Goal: Transaction & Acquisition: Download file/media

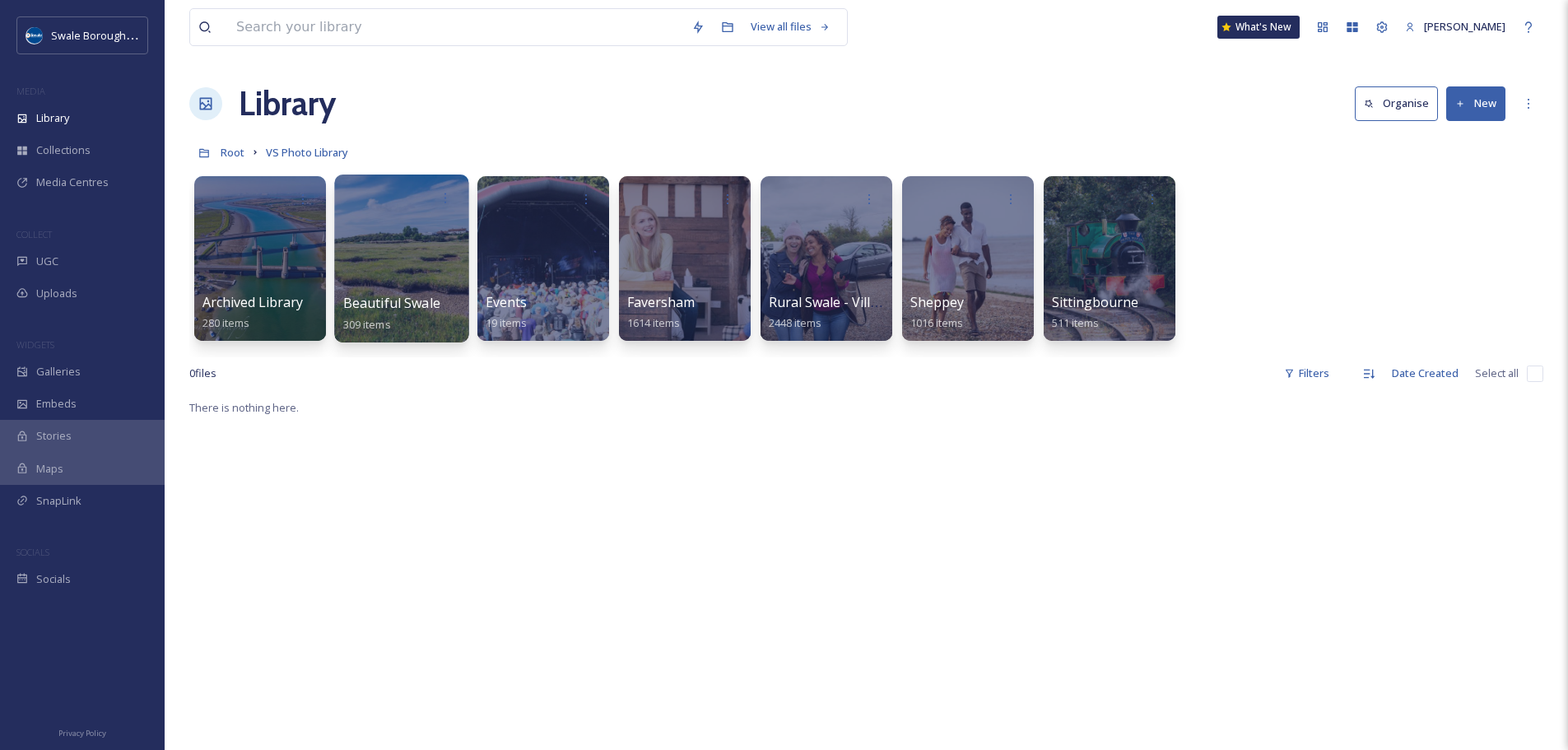
click at [348, 249] on div at bounding box center [402, 259] width 134 height 168
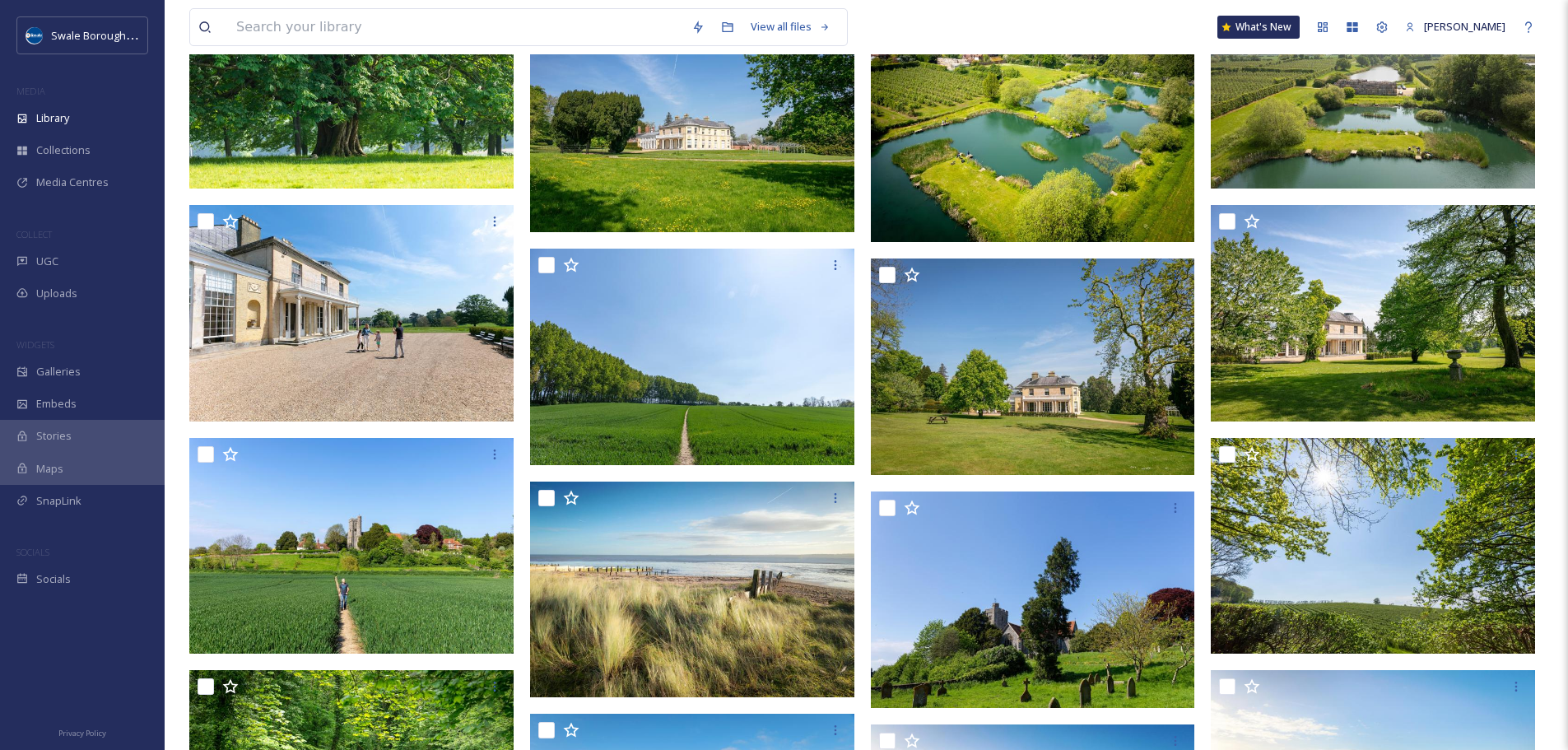
scroll to position [10593, 0]
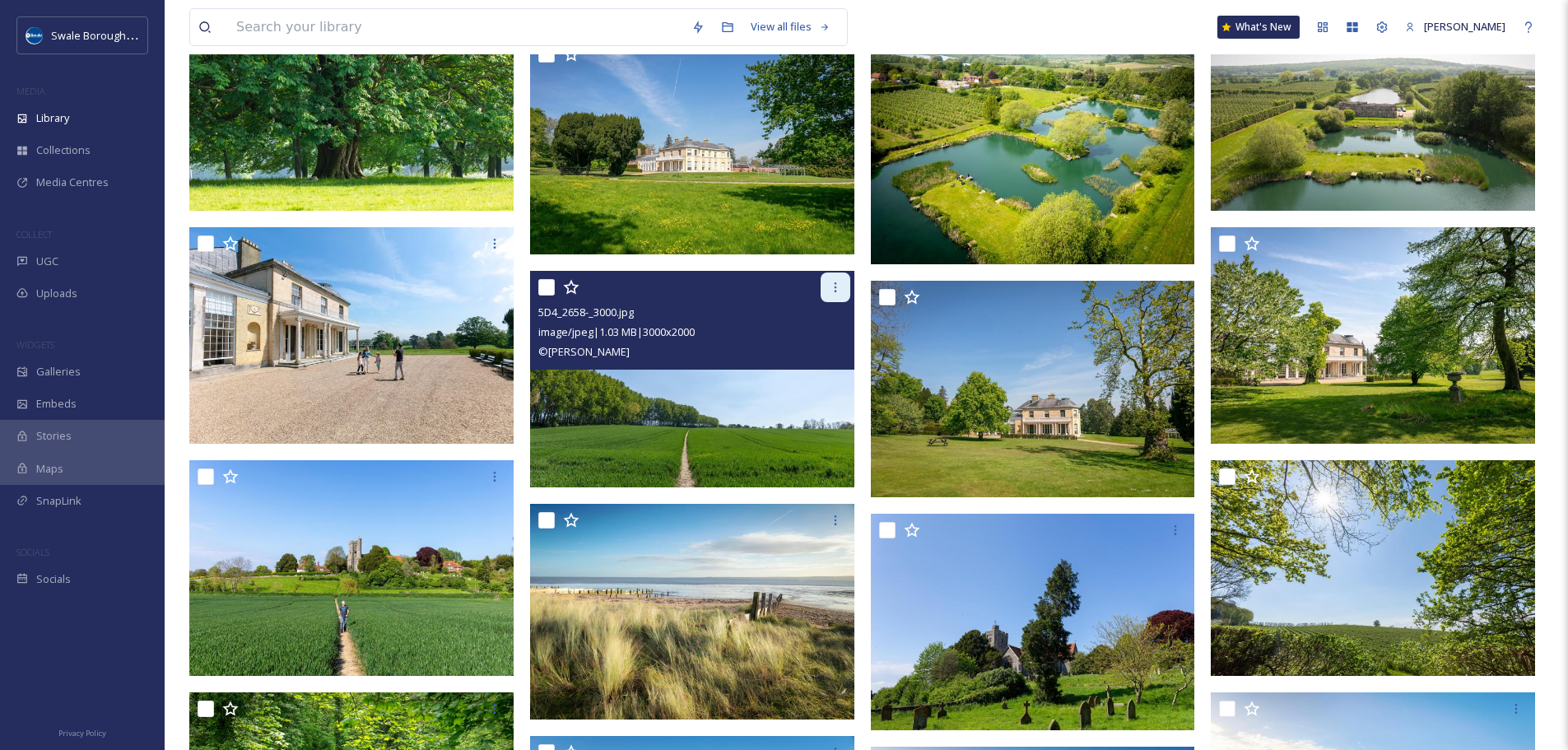
click at [825, 289] on div at bounding box center [835, 287] width 30 height 30
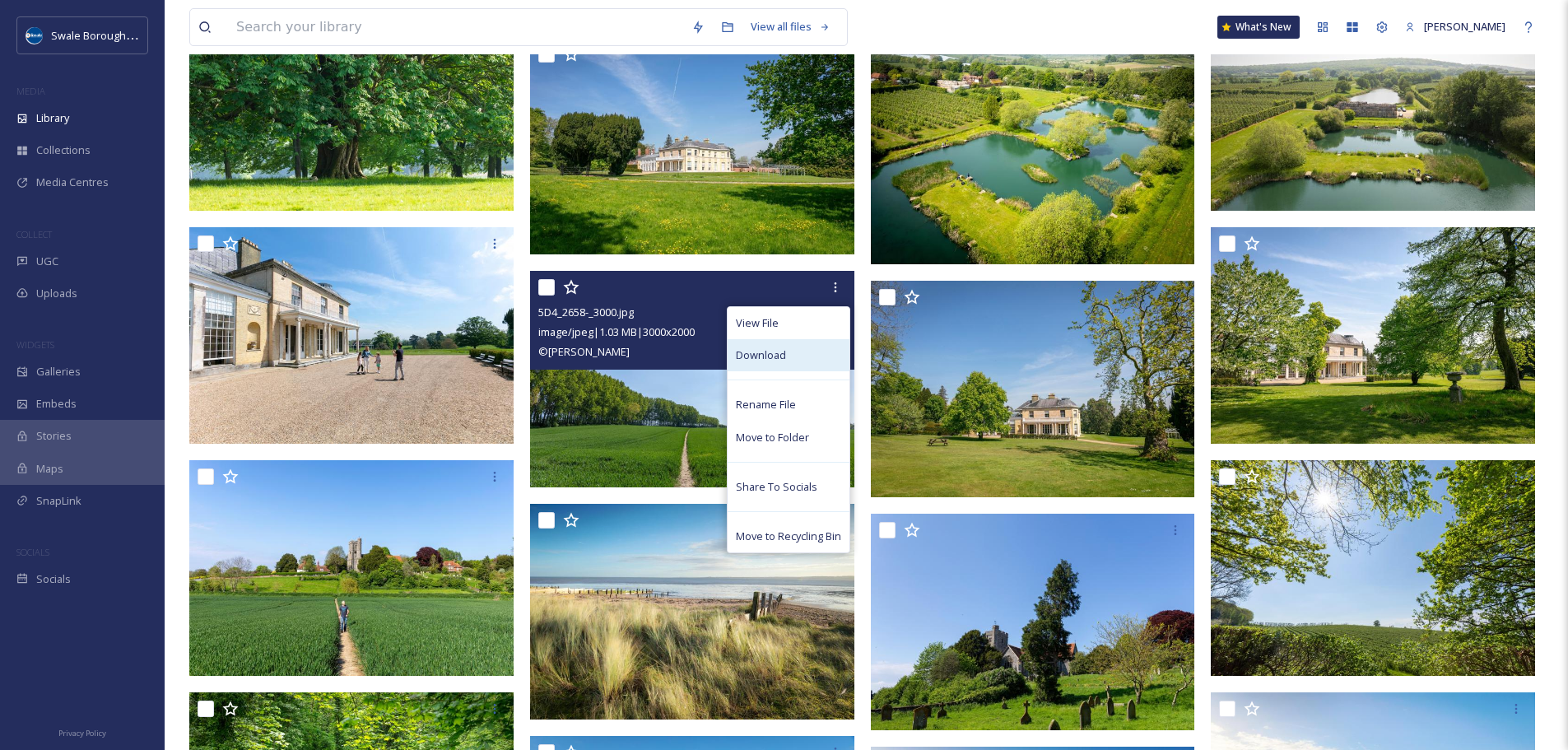
click at [817, 345] on div "Download" at bounding box center [787, 355] width 121 height 33
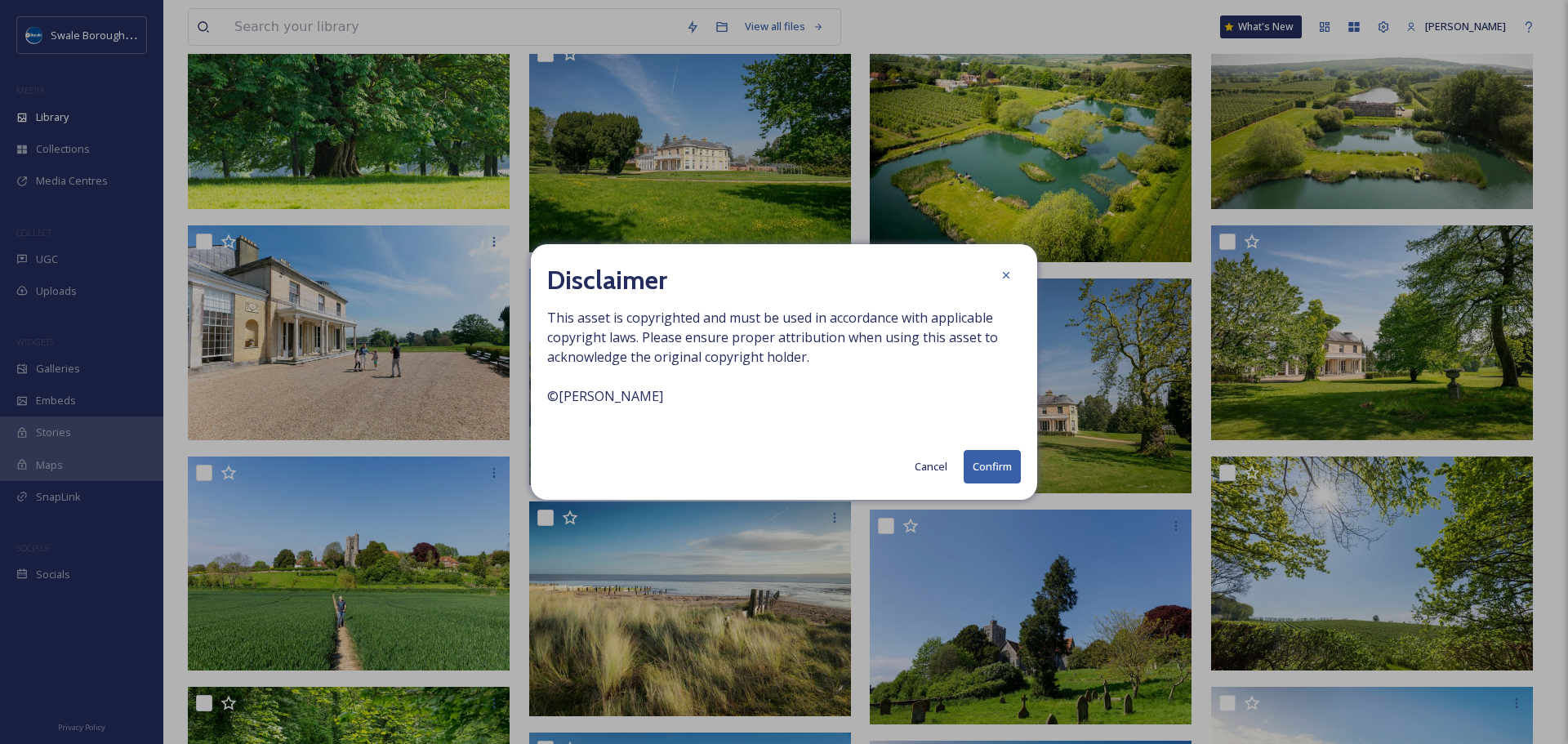
click at [999, 466] on button "Confirm" at bounding box center [992, 466] width 57 height 33
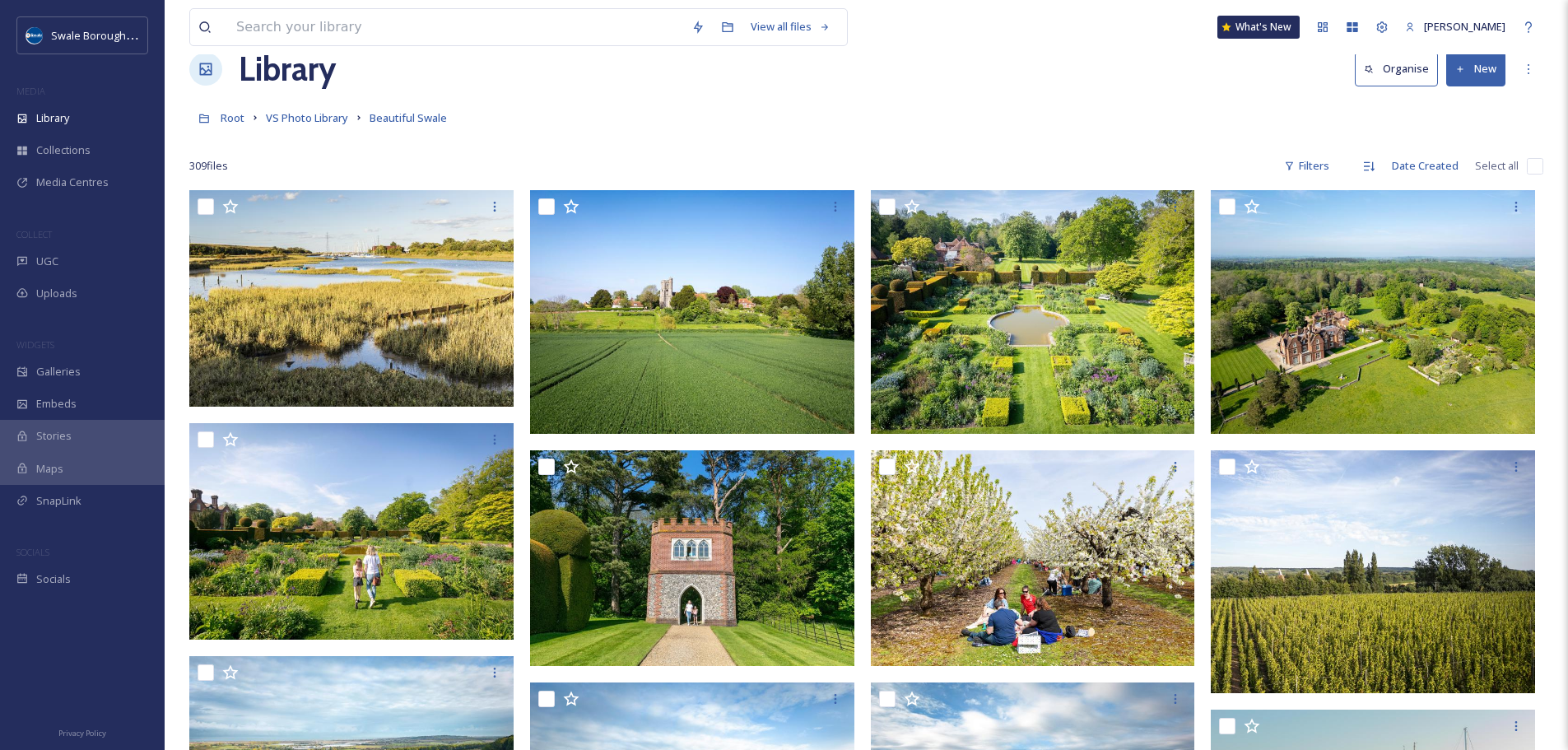
scroll to position [13, 0]
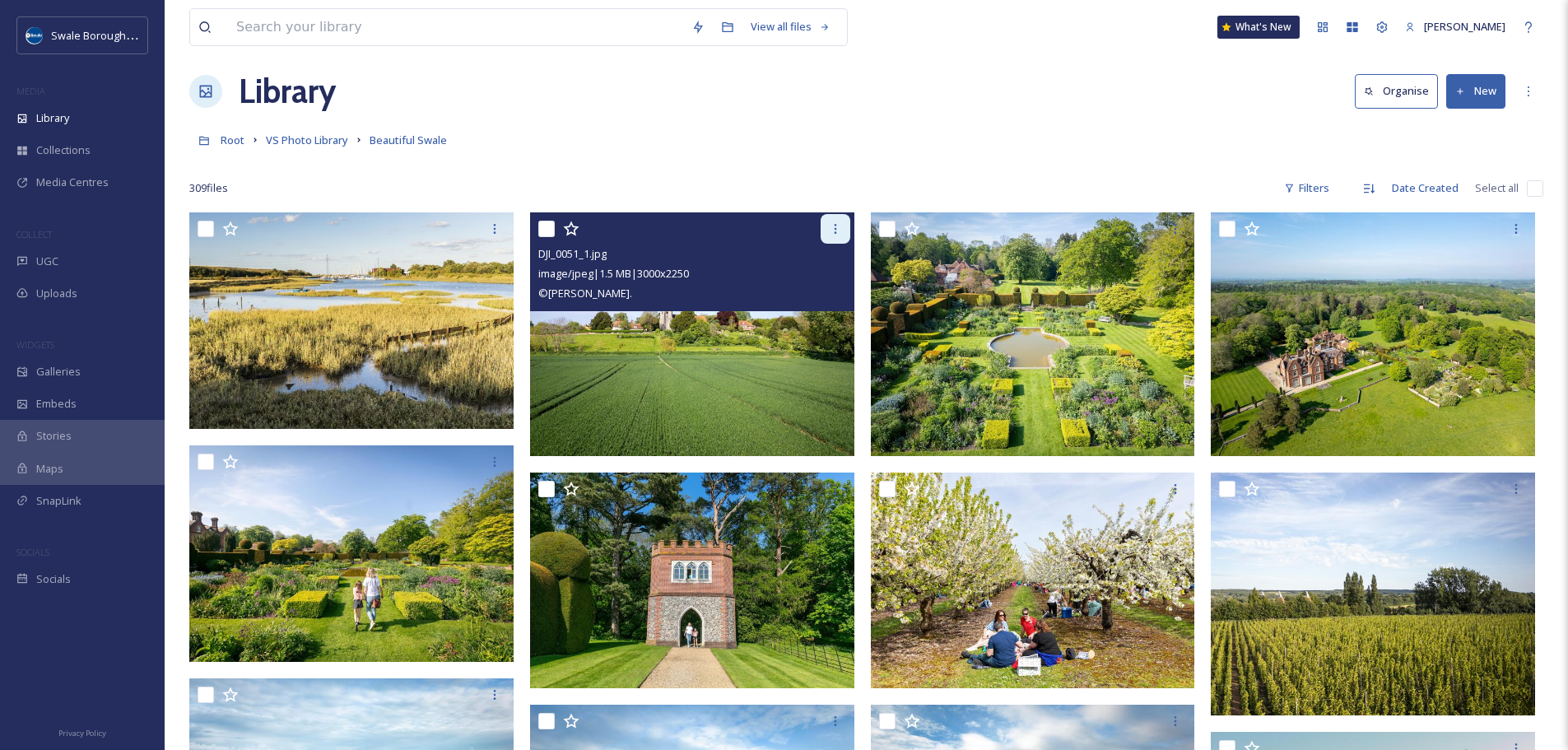
click at [833, 230] on icon at bounding box center [835, 228] width 13 height 13
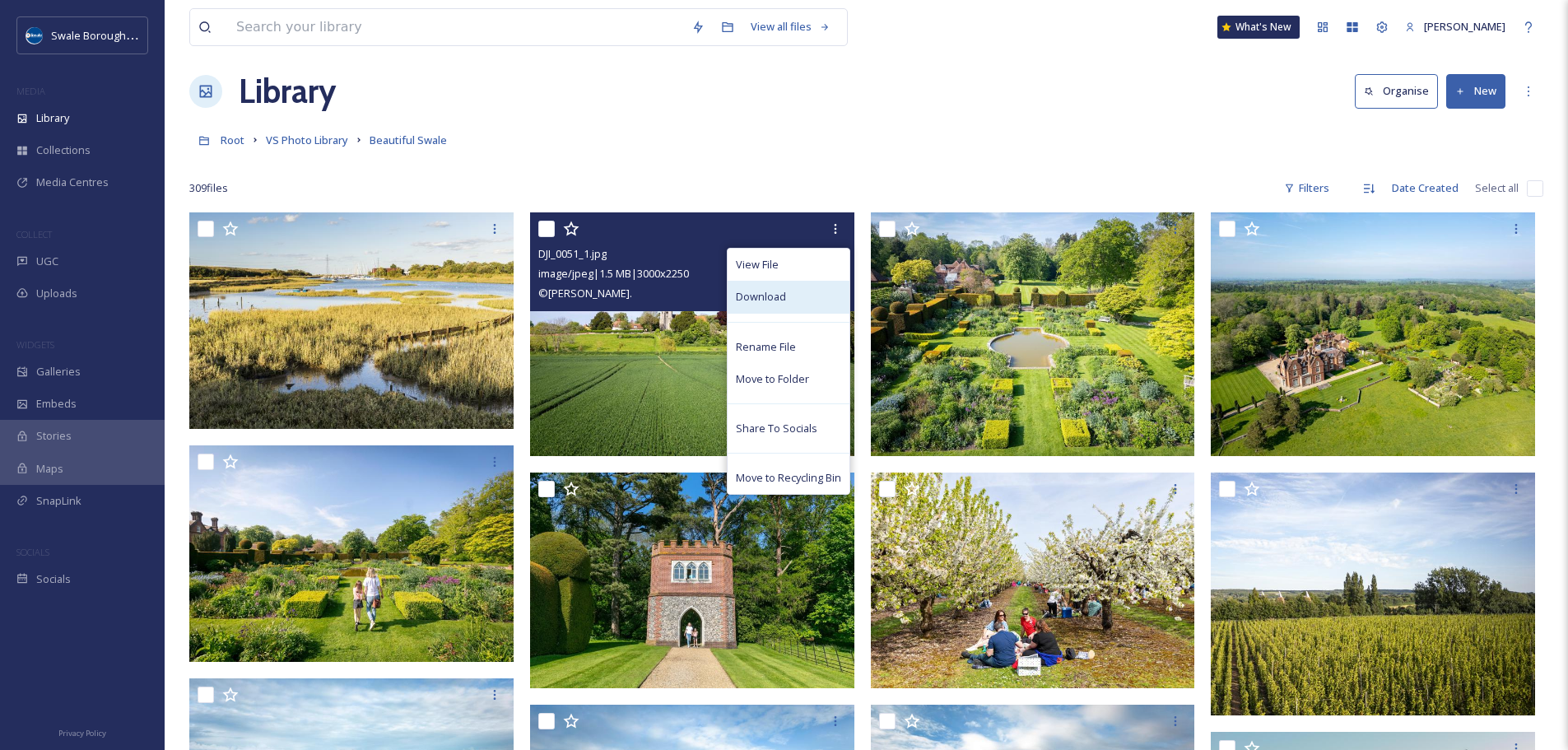
click at [811, 300] on div "Download" at bounding box center [787, 296] width 121 height 33
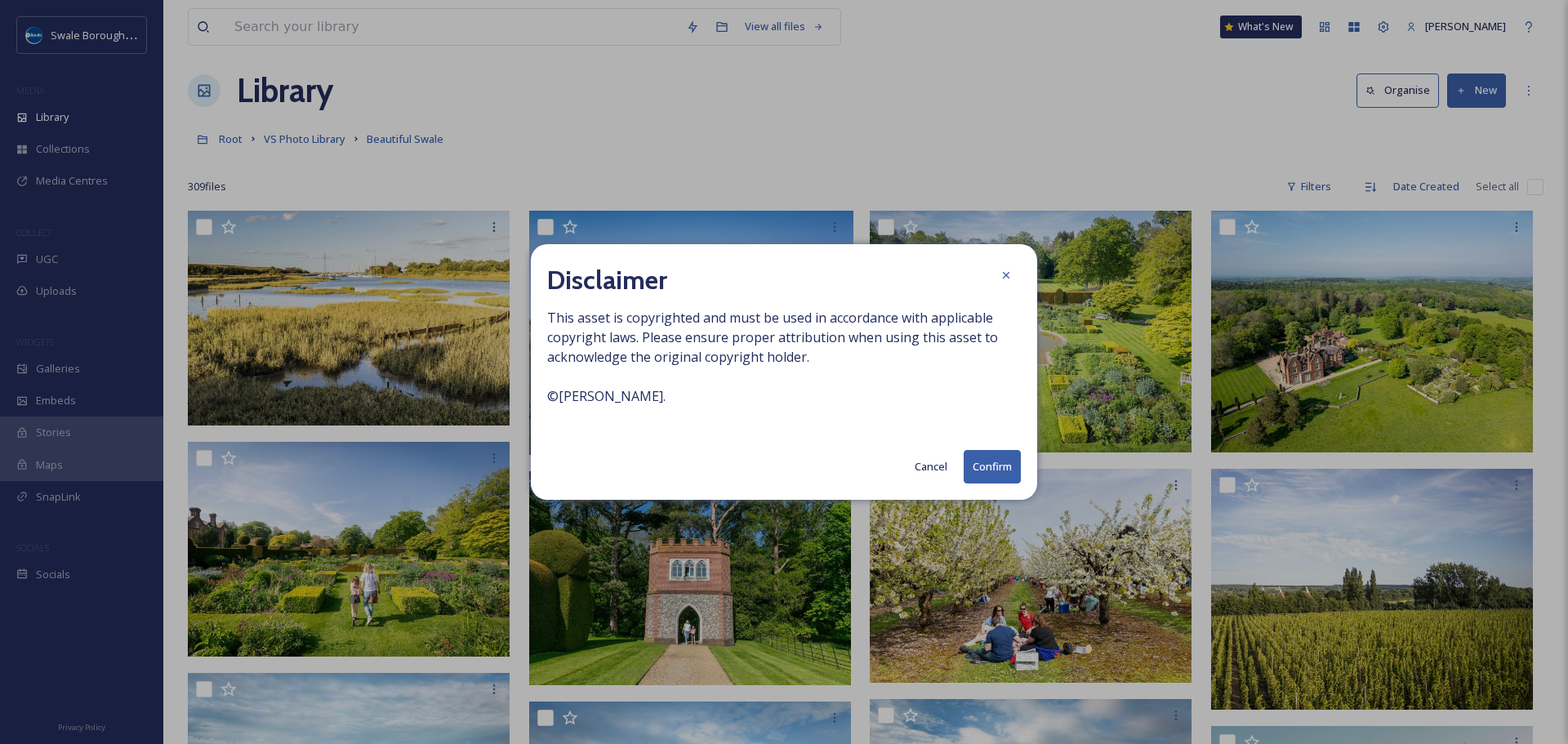
click at [980, 459] on button "Confirm" at bounding box center [992, 466] width 57 height 33
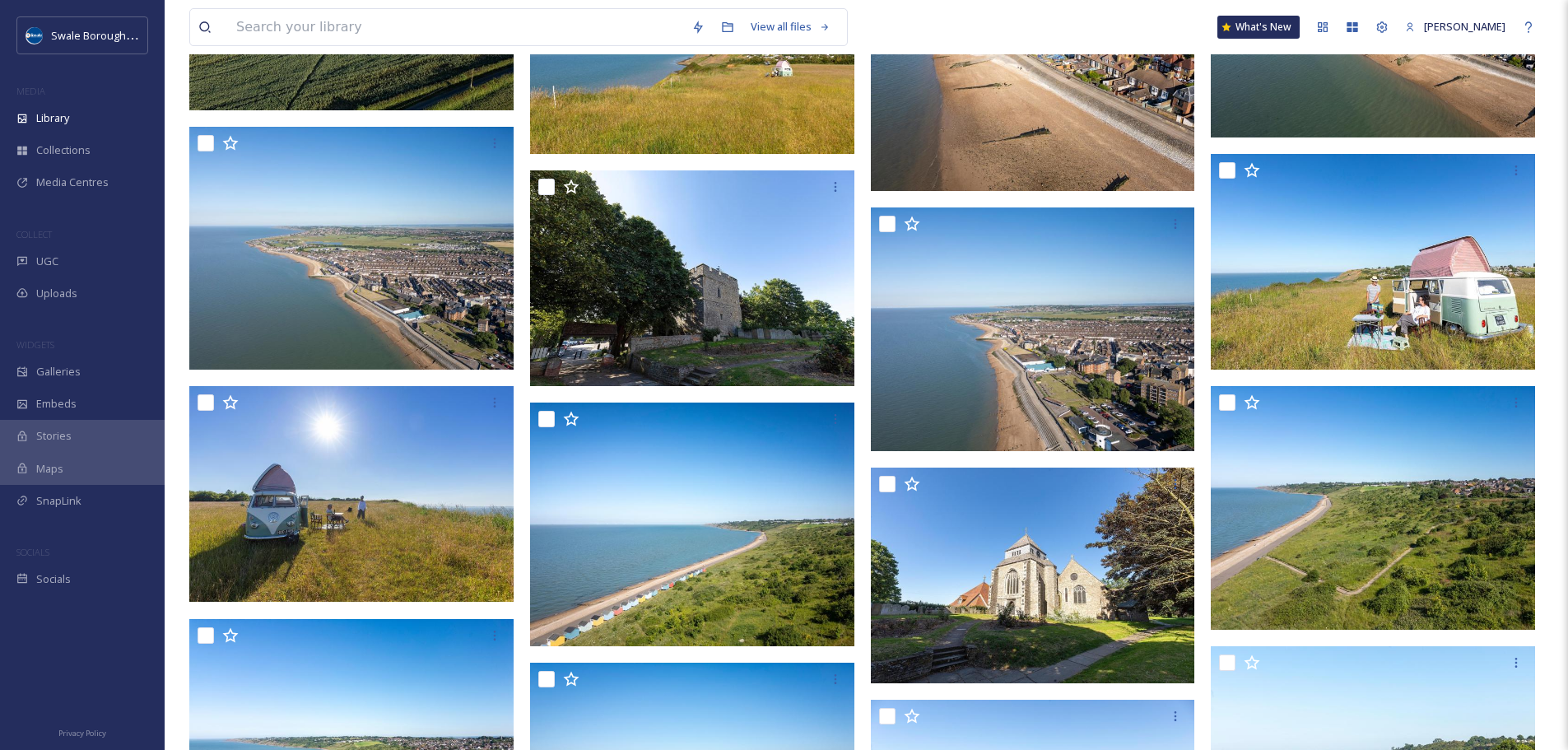
scroll to position [8746, 0]
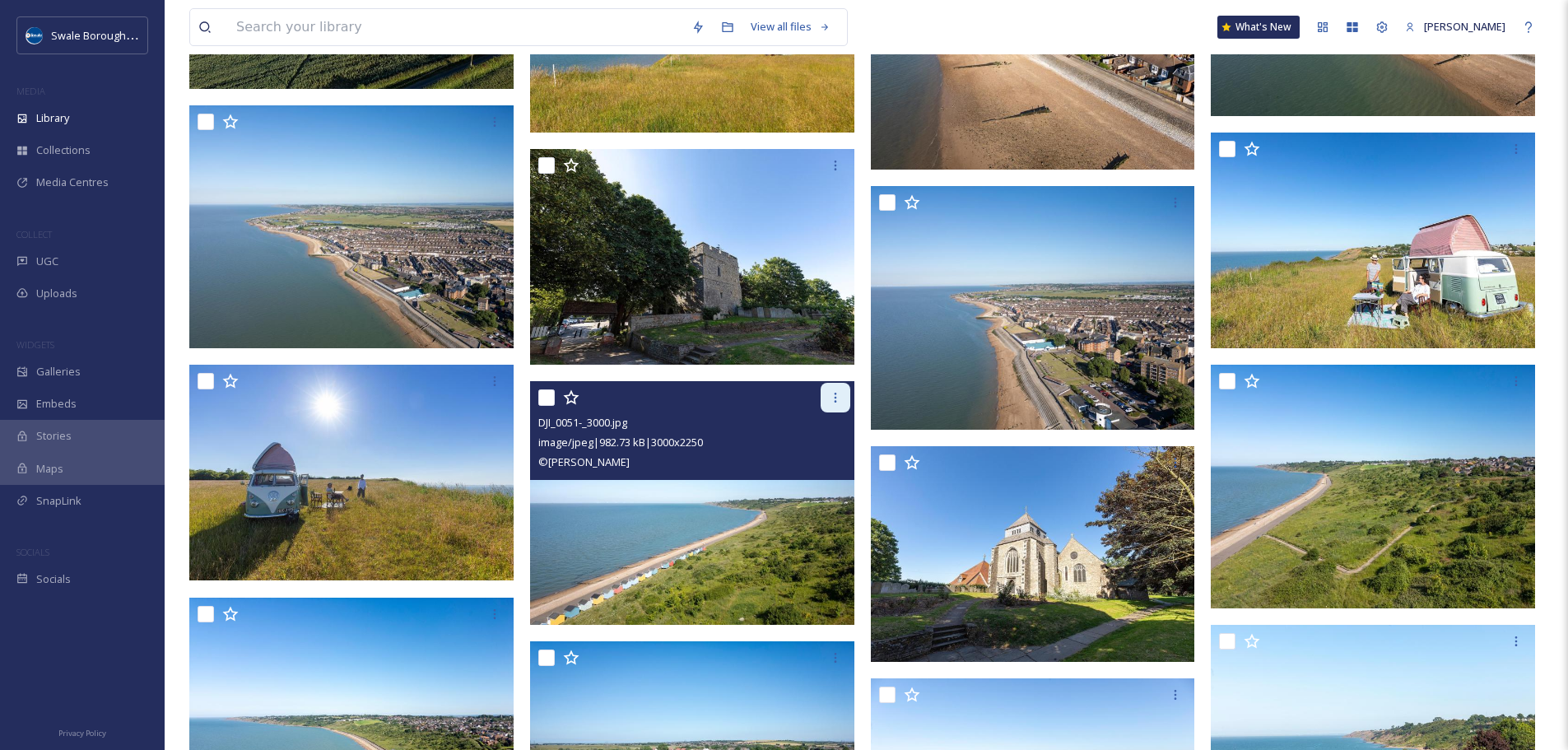
click at [832, 399] on icon at bounding box center [835, 397] width 13 height 13
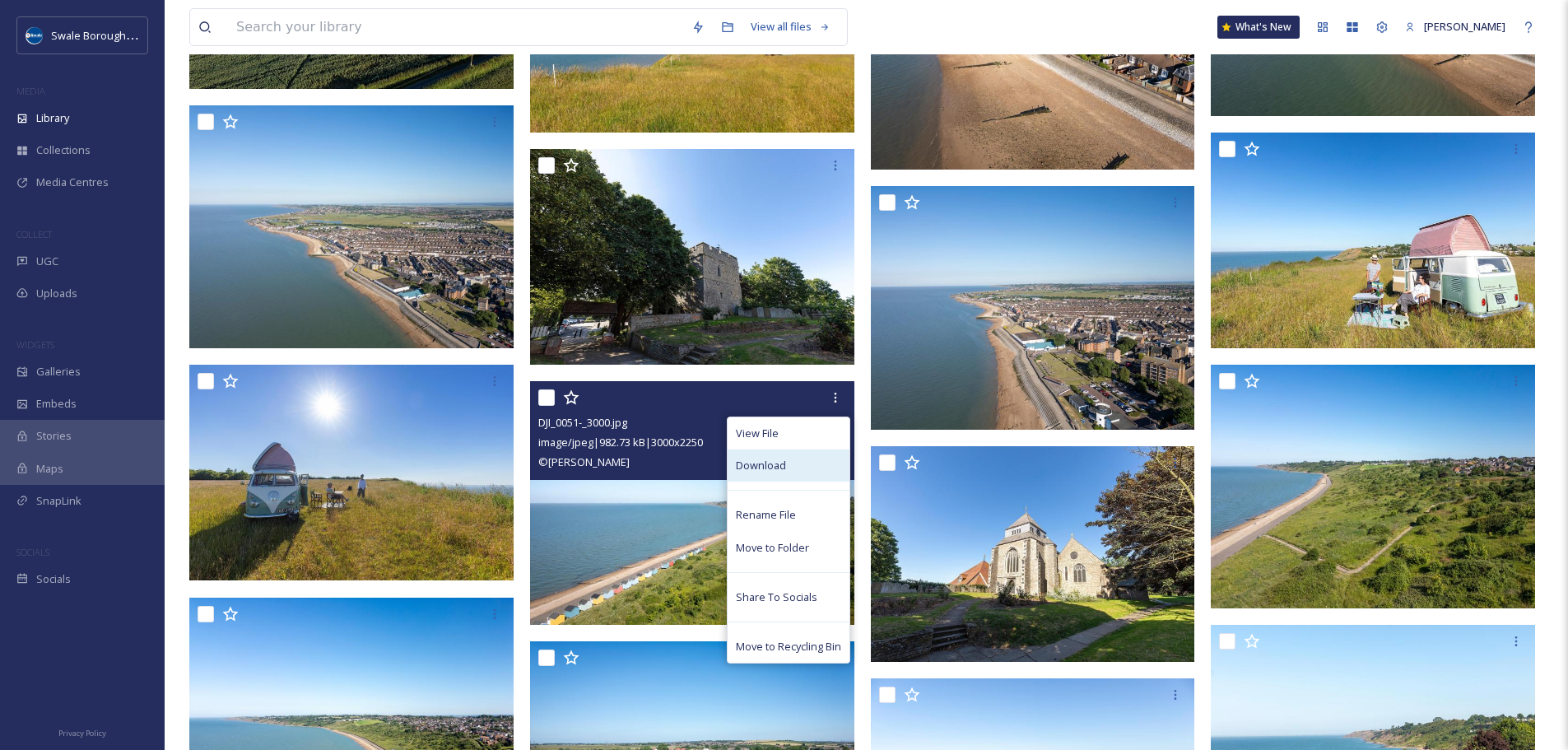
click at [811, 455] on div "Download" at bounding box center [787, 465] width 121 height 33
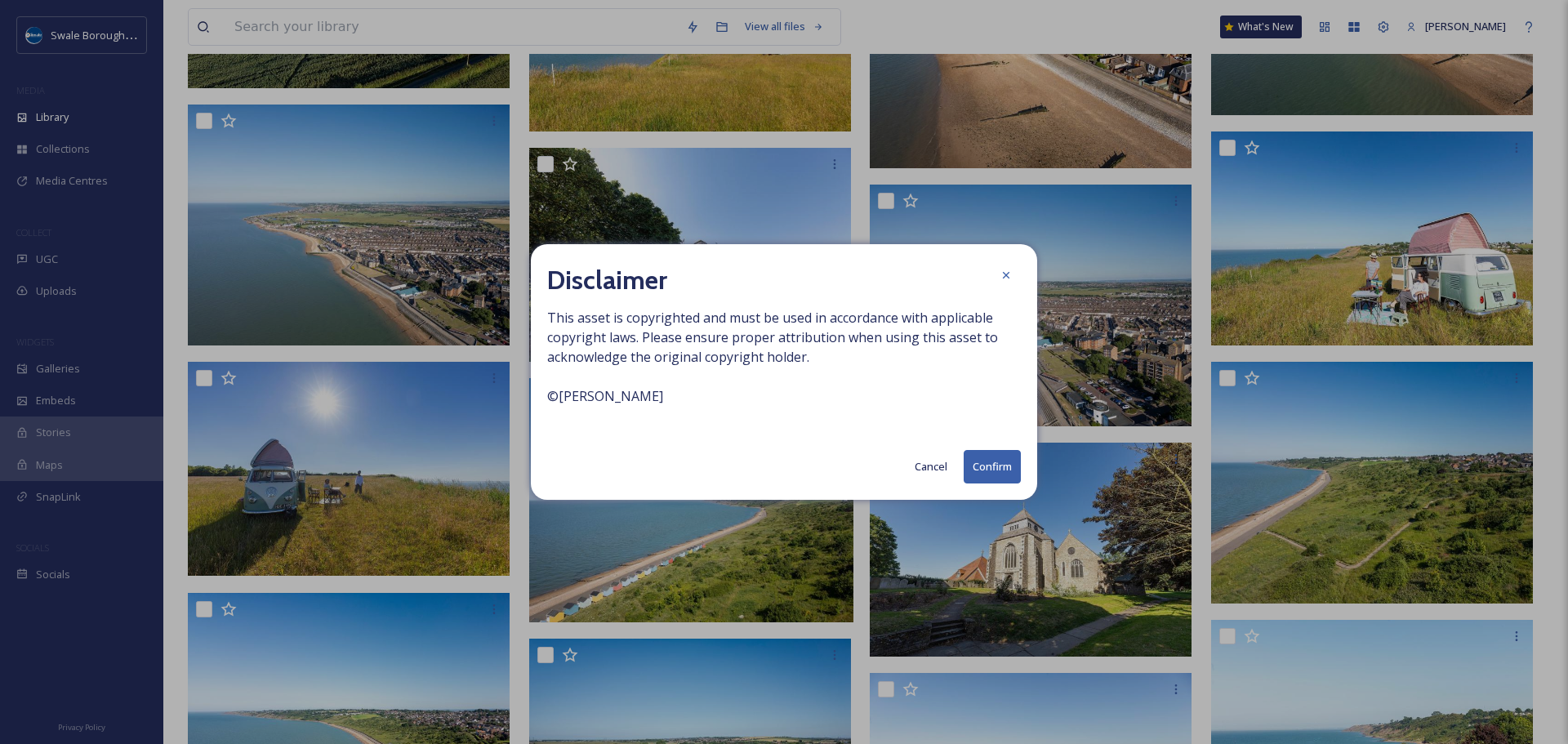
click at [991, 455] on button "Confirm" at bounding box center [992, 466] width 57 height 33
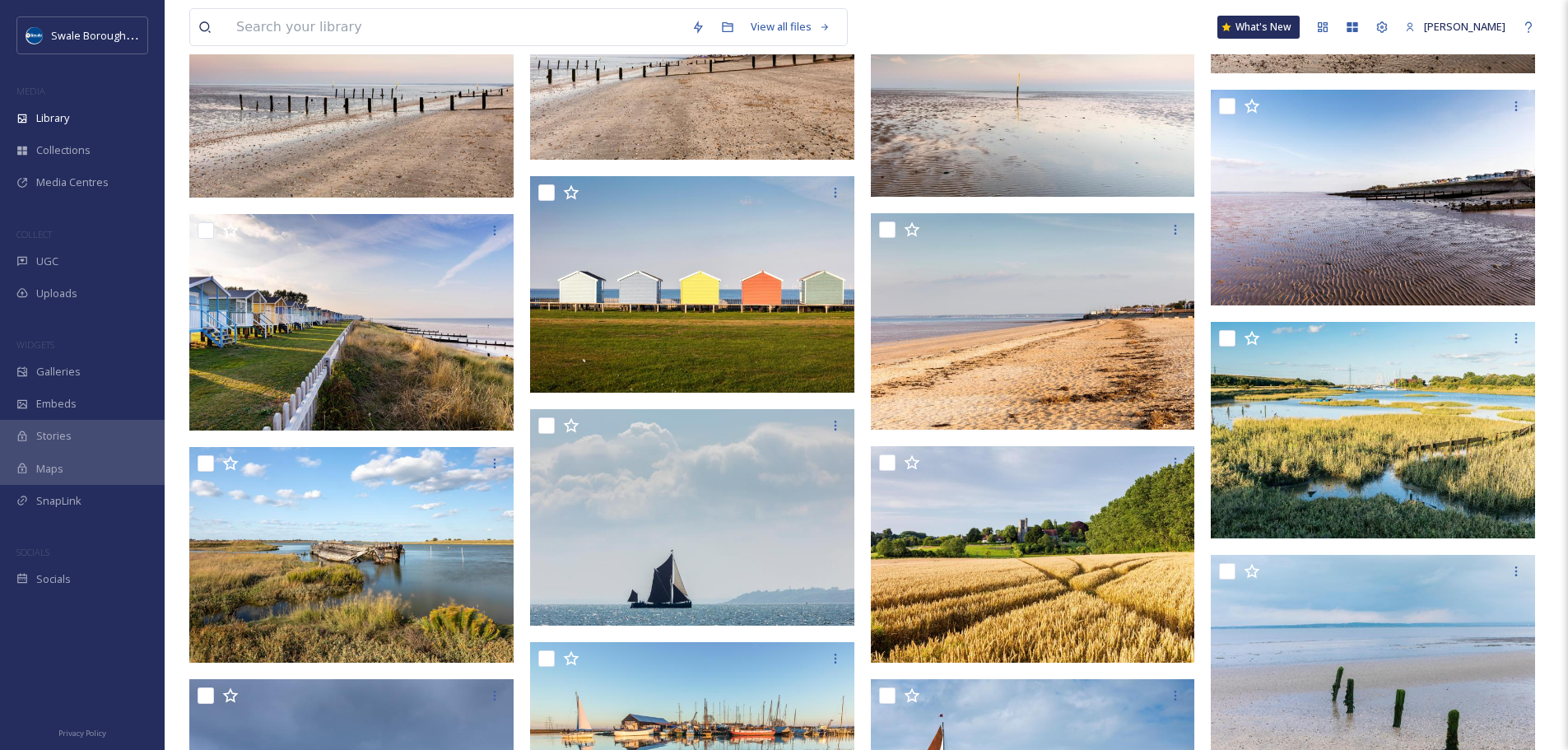
scroll to position [16702, 0]
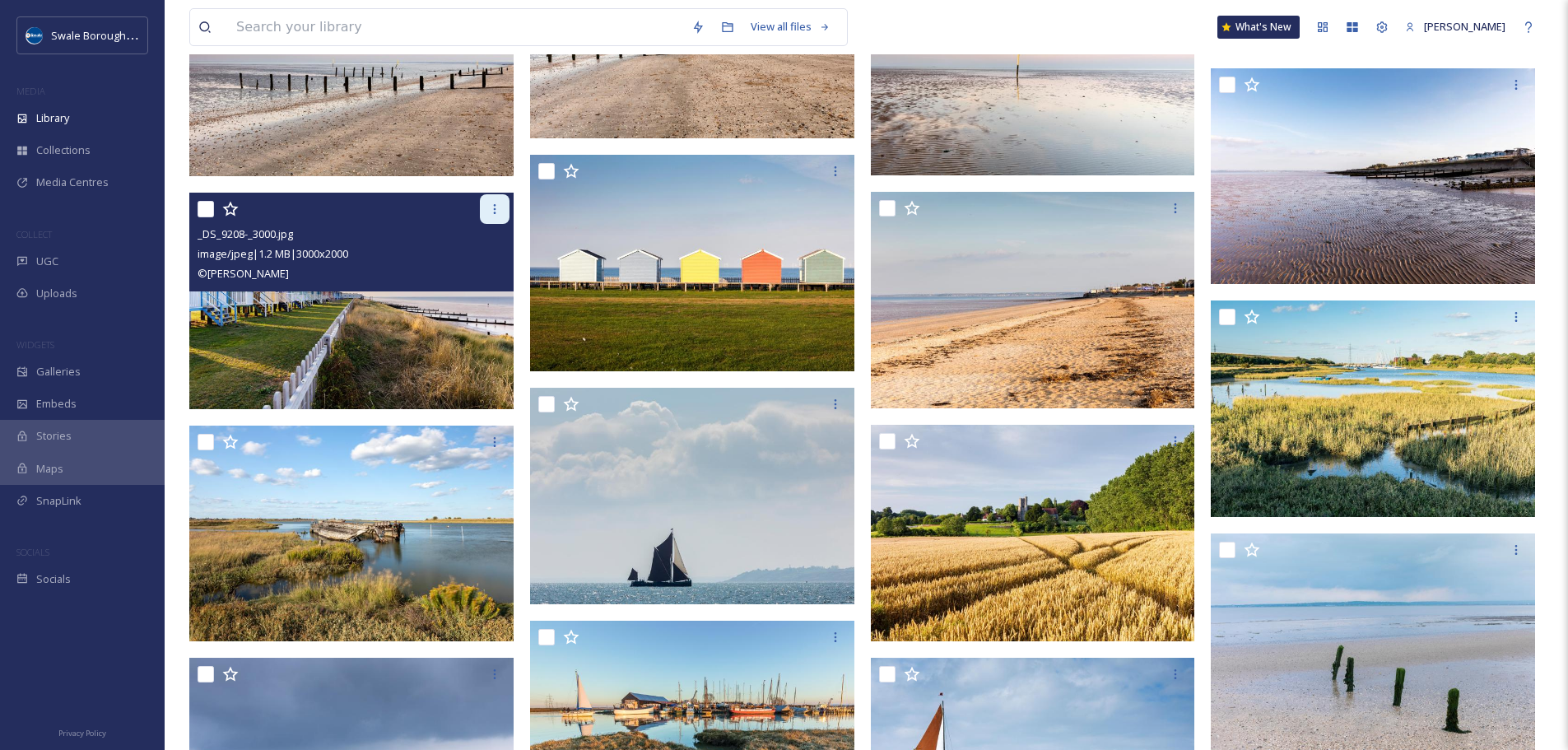
click at [491, 212] on icon at bounding box center [493, 208] width 13 height 13
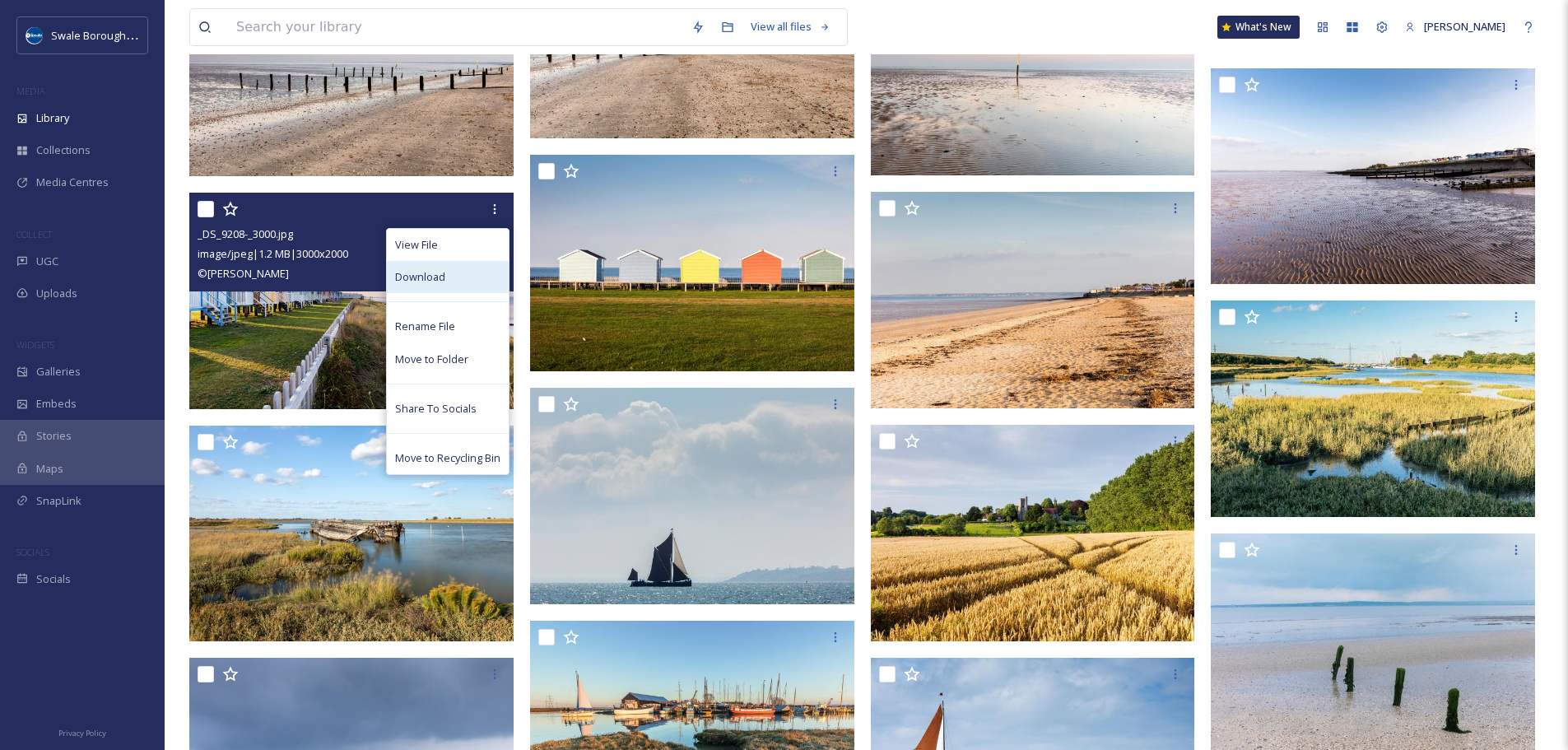
click at [484, 274] on div "Download" at bounding box center [447, 276] width 121 height 33
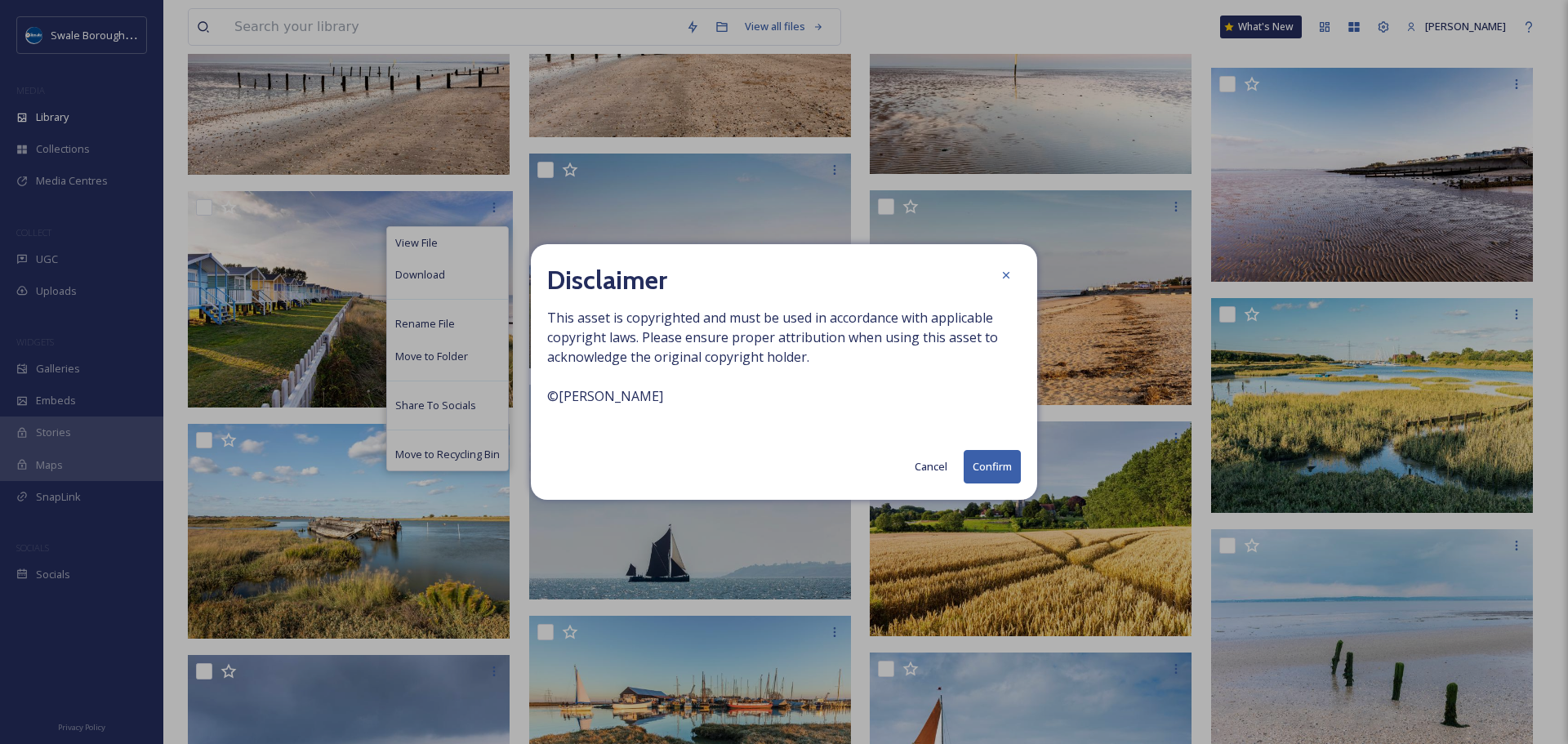
click at [1000, 472] on button "Confirm" at bounding box center [992, 466] width 57 height 33
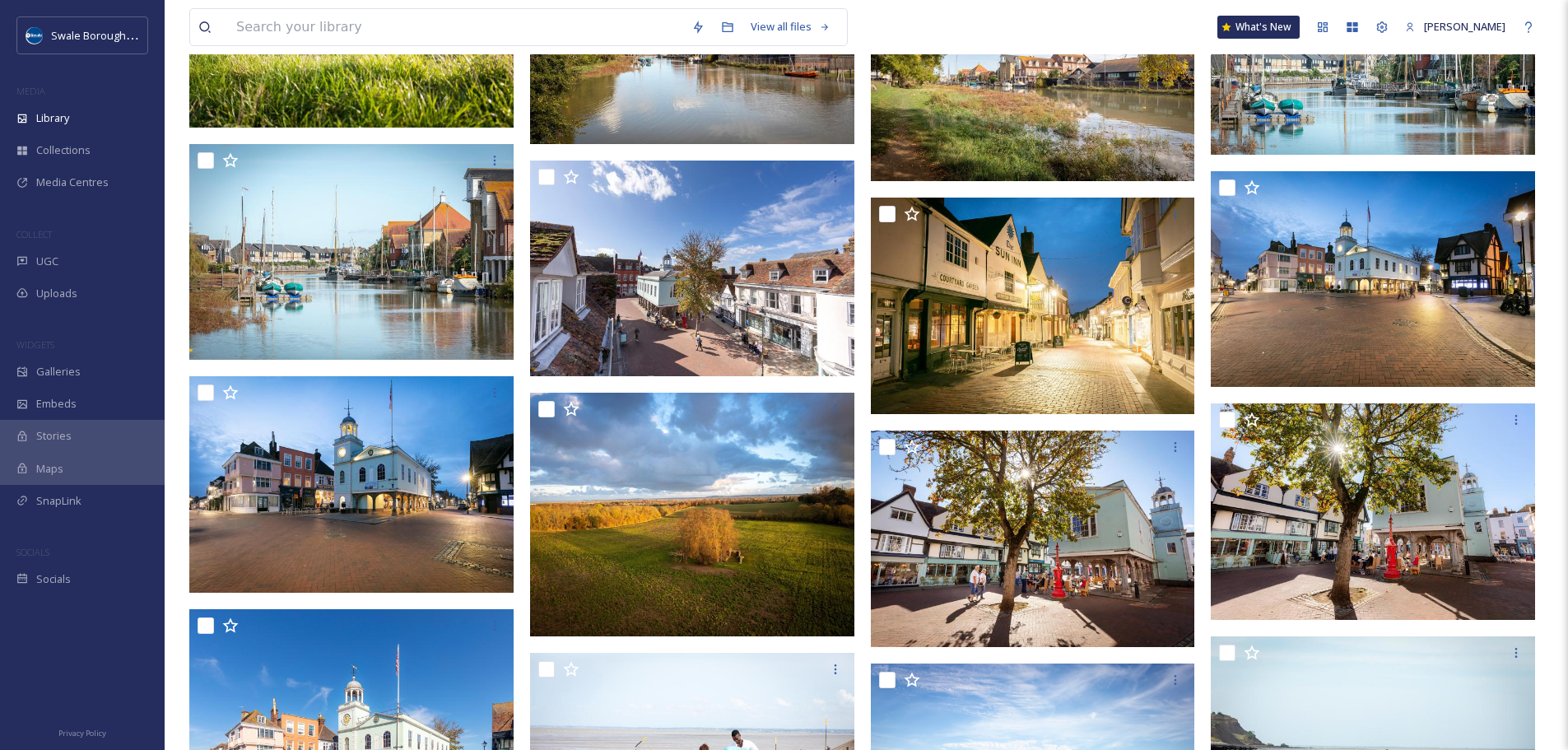
scroll to position [5188, 0]
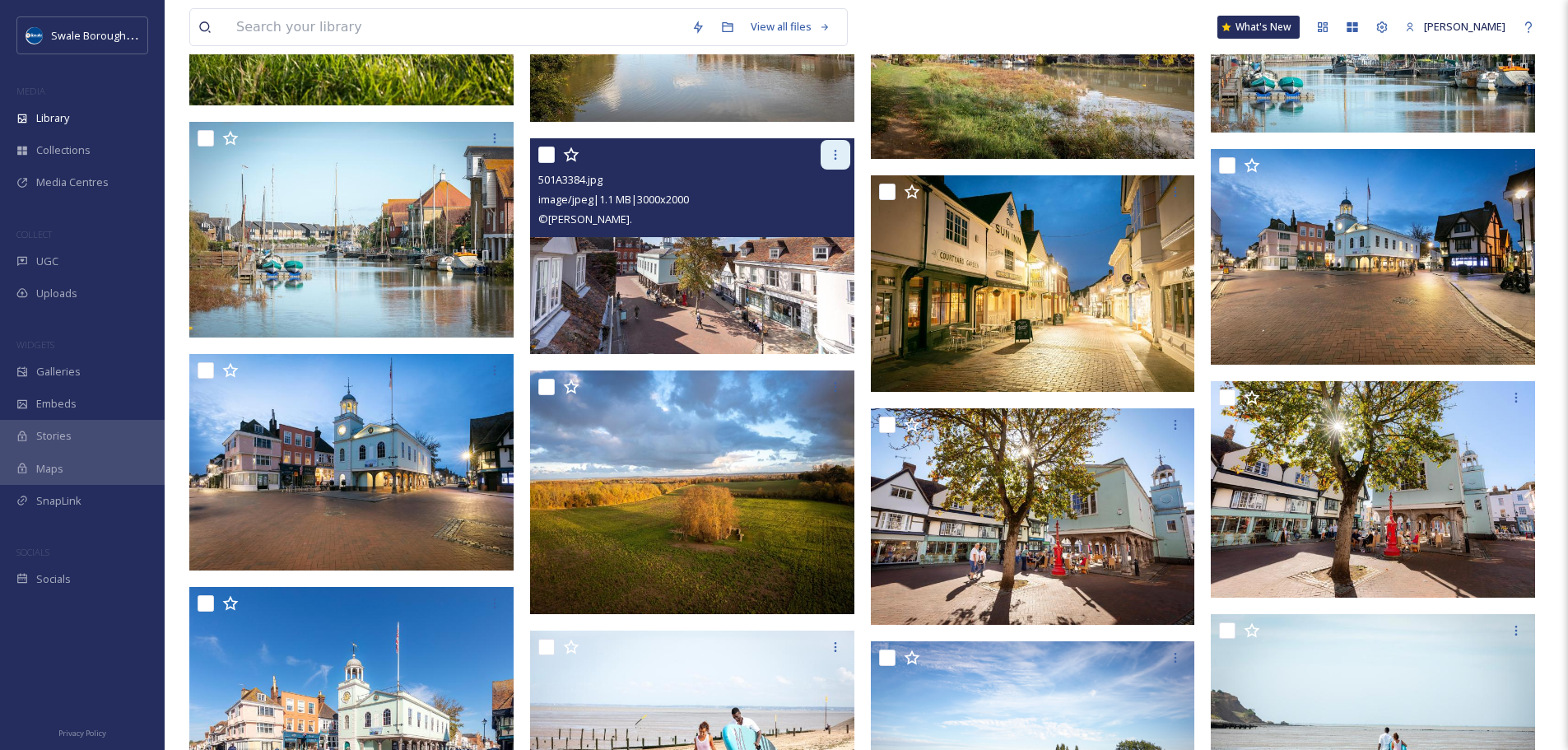
click at [827, 148] on div at bounding box center [835, 155] width 30 height 30
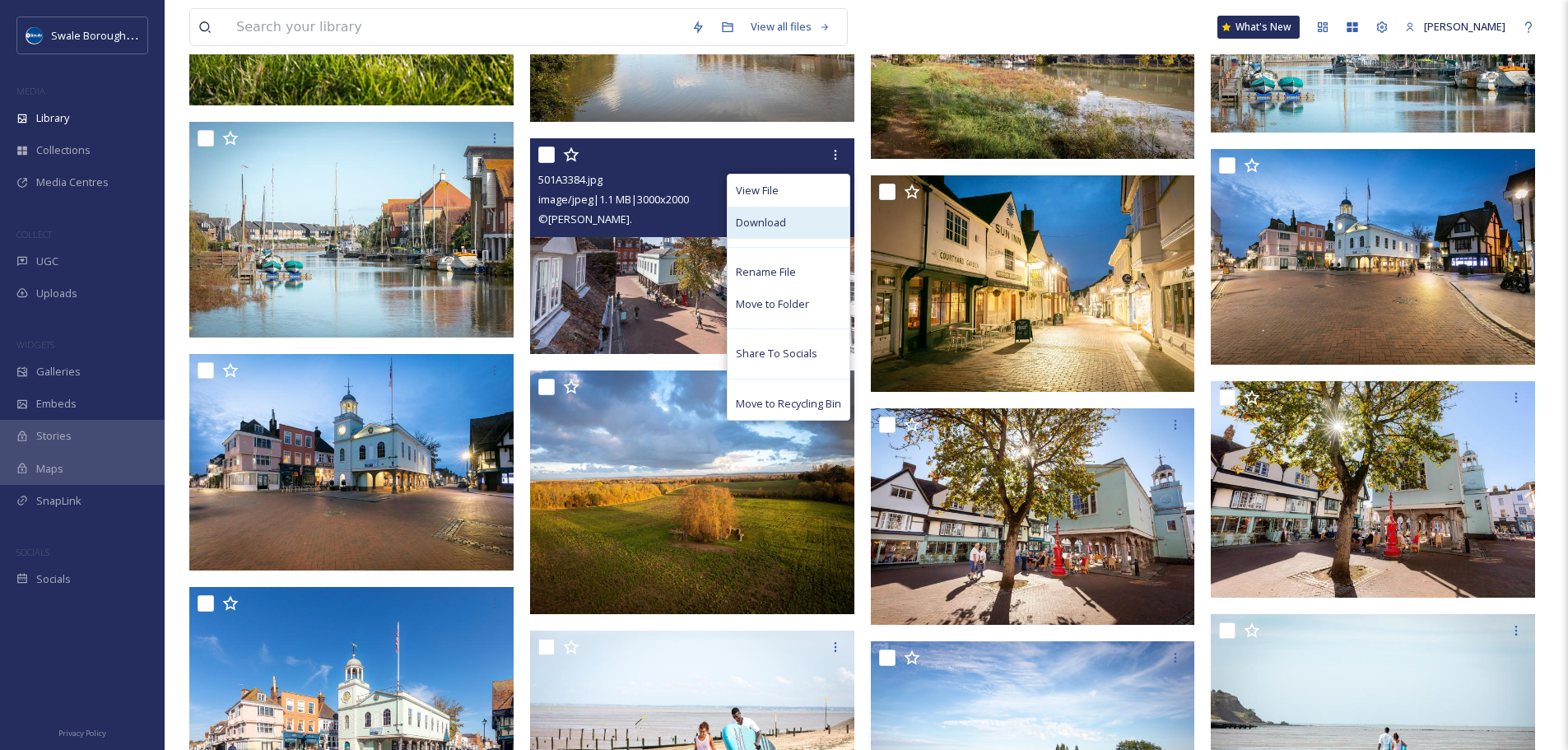
click at [811, 214] on div "Download" at bounding box center [787, 222] width 121 height 33
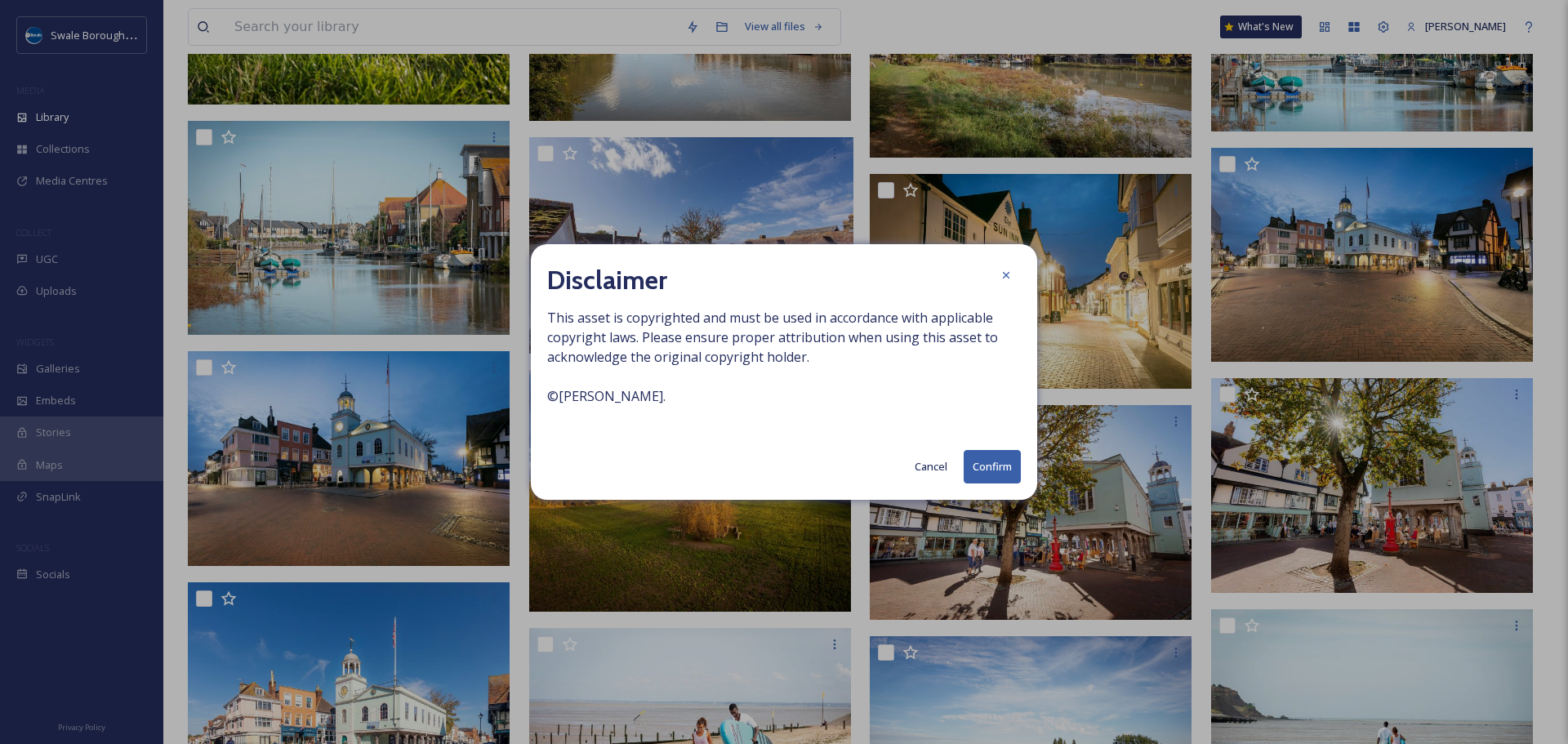
click at [974, 464] on button "Confirm" at bounding box center [992, 466] width 57 height 33
